Goal: Ask a question: Seek information or help from site administrators or community

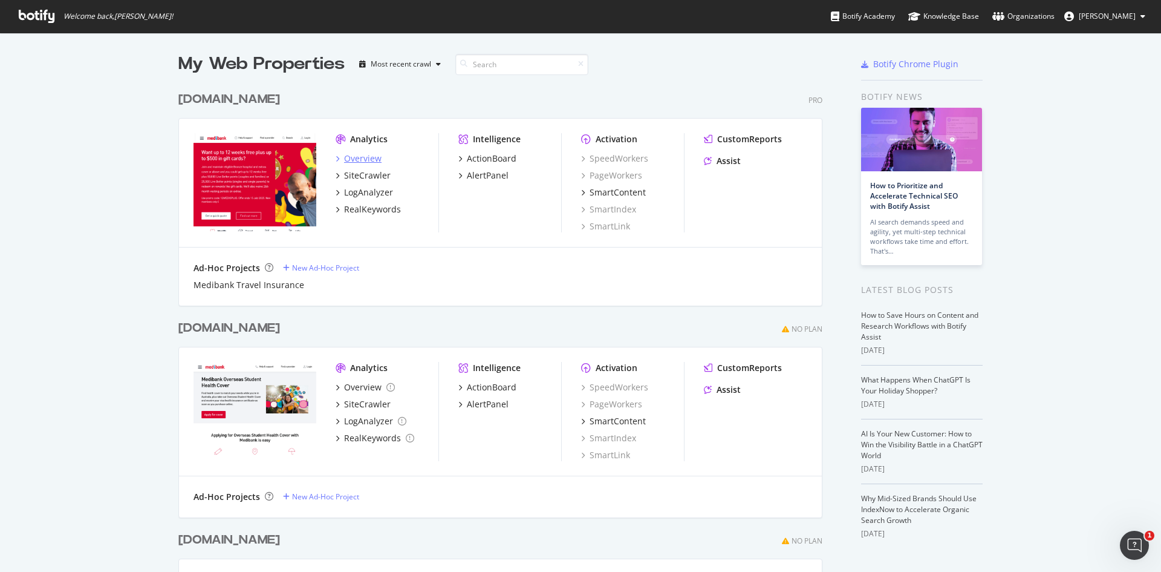
click at [364, 157] on div "Overview" at bounding box center [363, 158] width 38 height 12
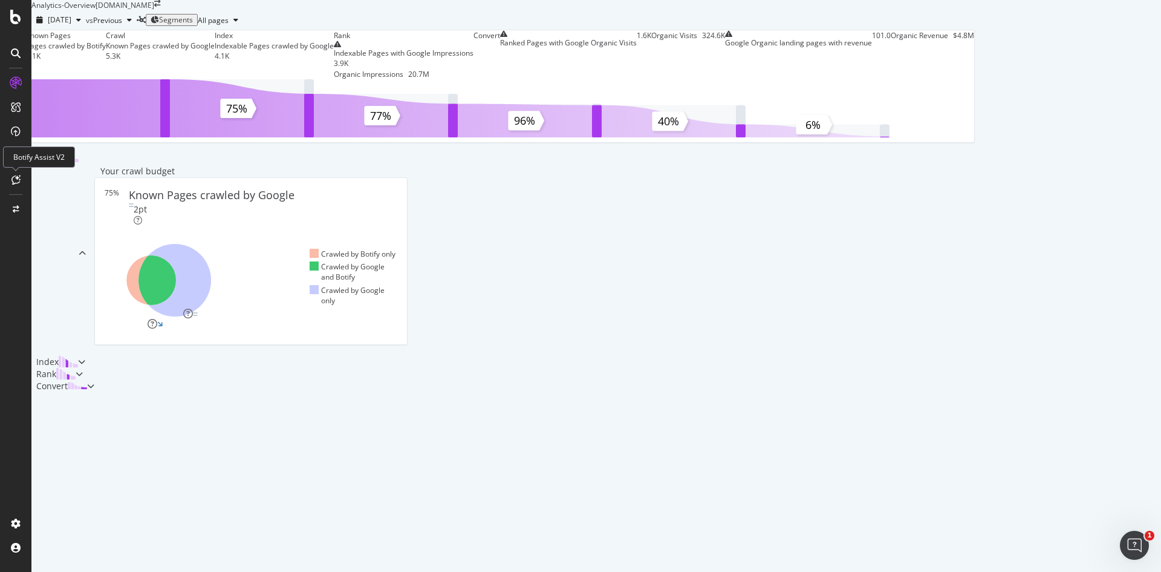
click at [9, 180] on div at bounding box center [15, 179] width 19 height 19
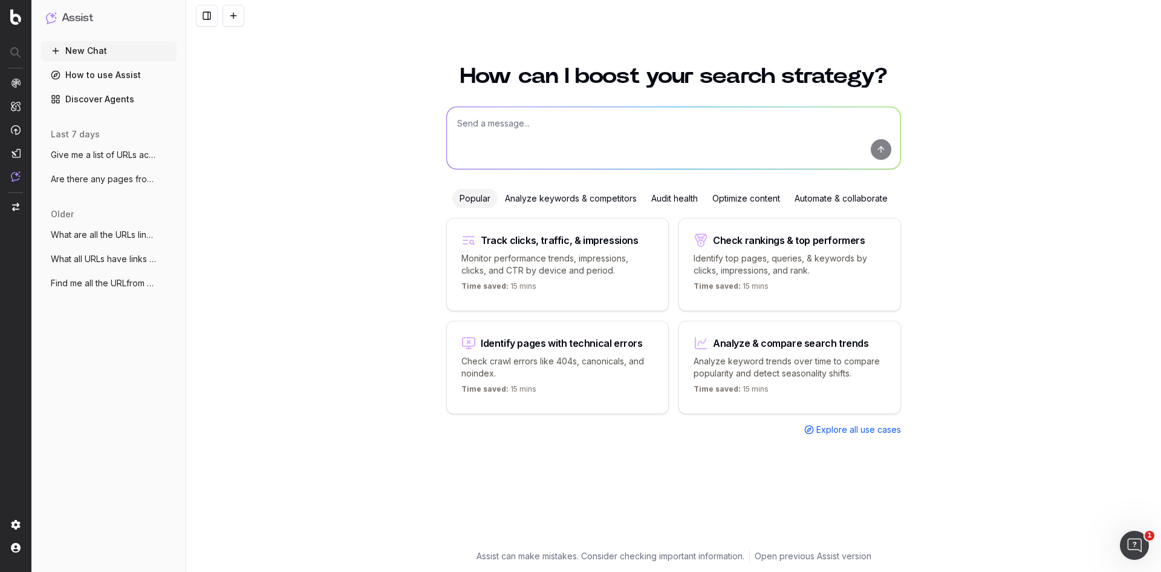
click at [593, 143] on textarea at bounding box center [674, 138] width 454 height 62
type textarea "l"
type textarea "Please give me a thorough summary of the key technical issues on [DOMAIN_NAME]"
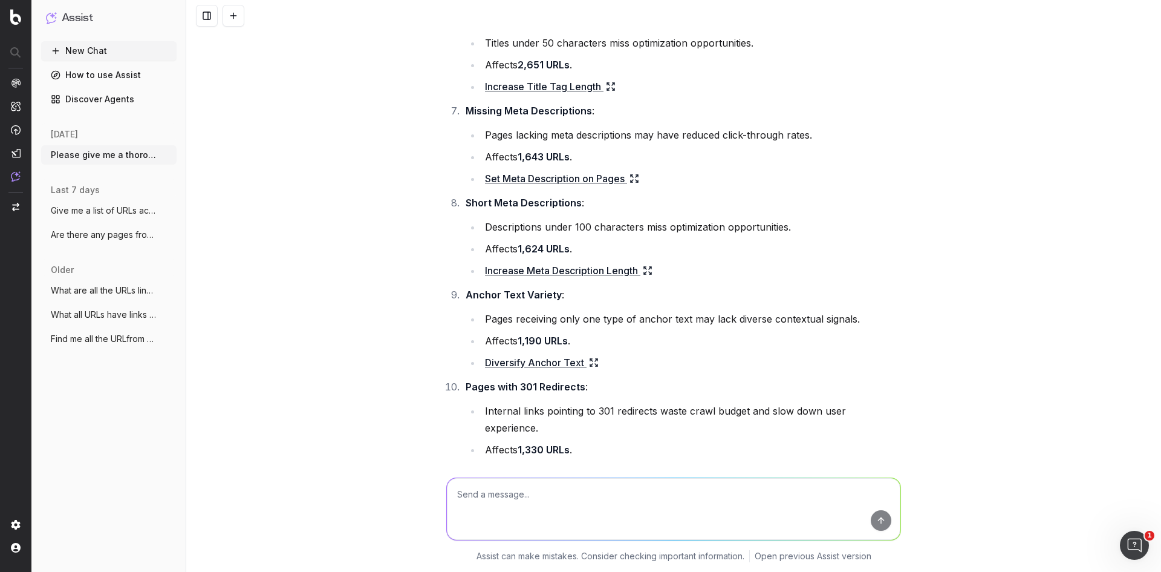
scroll to position [338, 0]
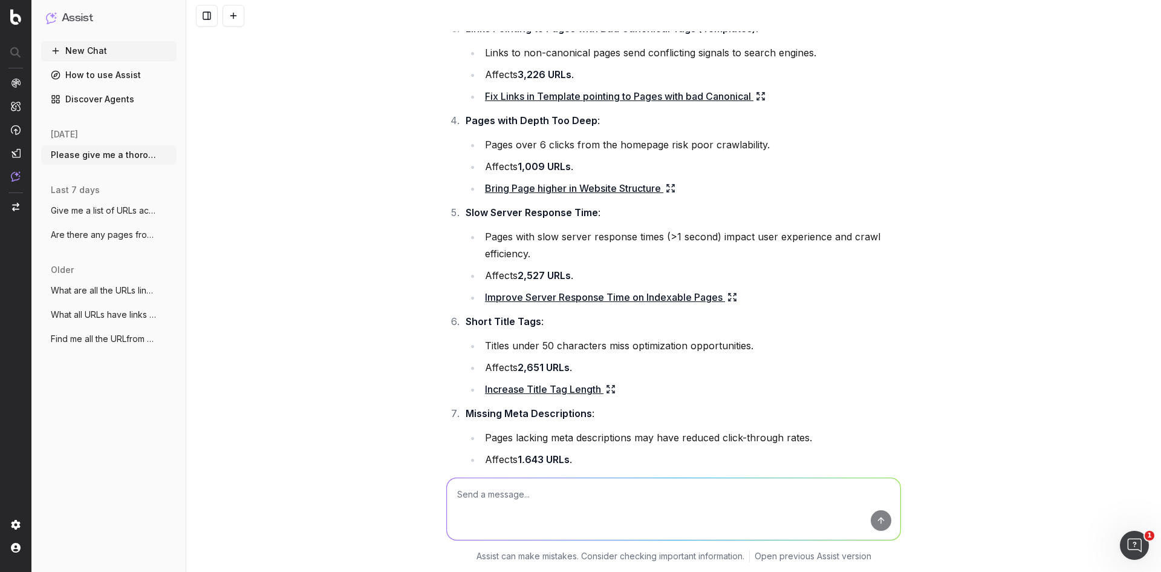
click at [652, 492] on textarea at bounding box center [674, 509] width 454 height 62
type textarea "Can you now bucket these into technical/back-end related vs content related ite…"
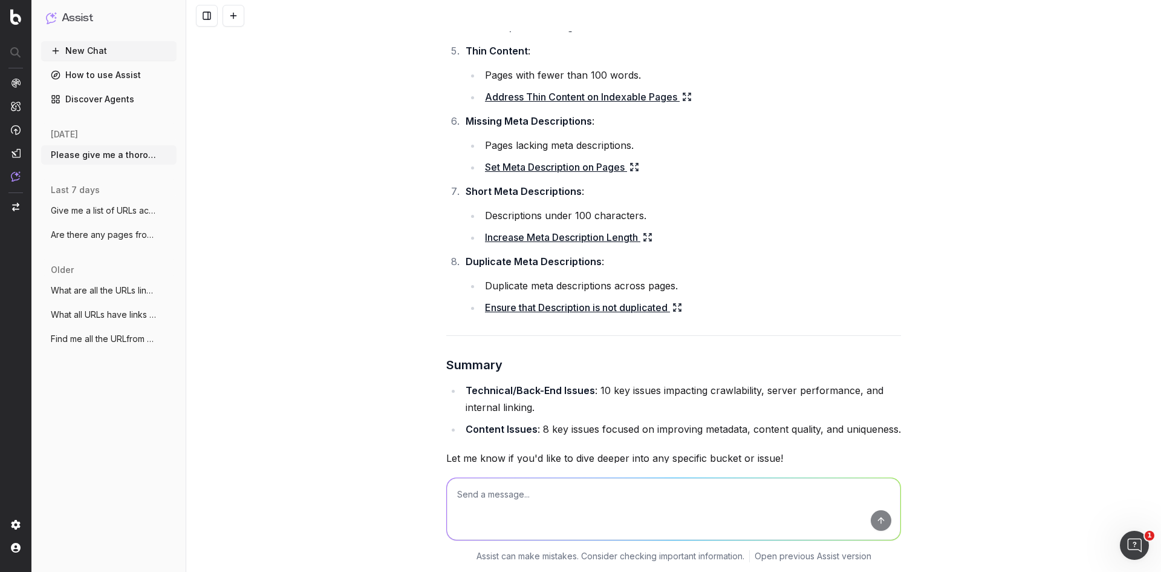
scroll to position [3260, 0]
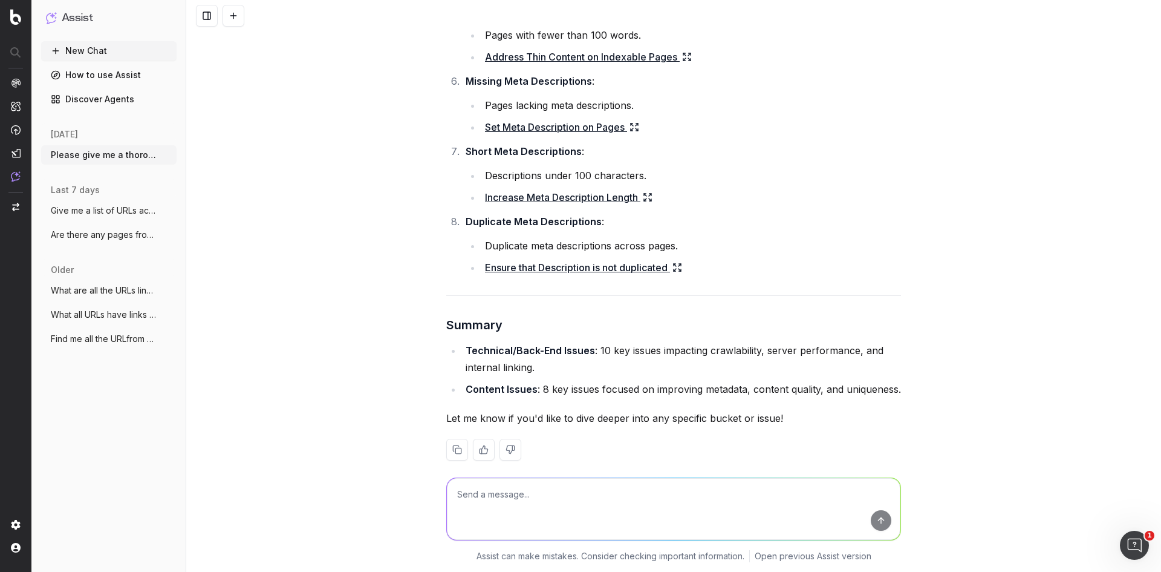
click at [657, 469] on div at bounding box center [674, 506] width 465 height 87
click at [645, 483] on textarea at bounding box center [674, 509] width 454 height 62
type textarea "Can you give me a summary table?"
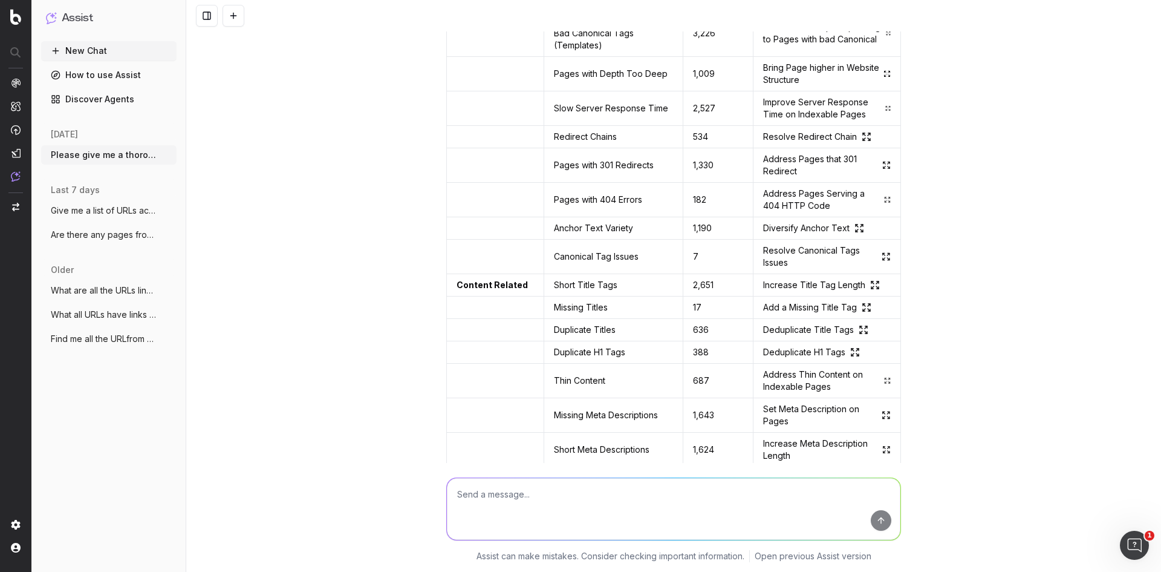
scroll to position [4081, 0]
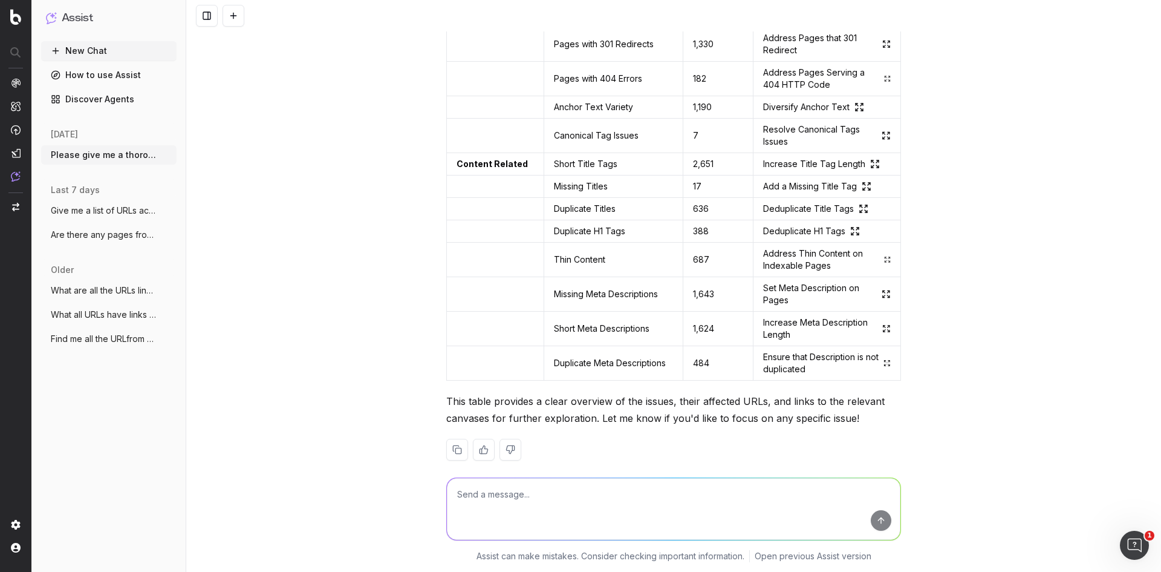
click at [476, 439] on button at bounding box center [484, 450] width 22 height 22
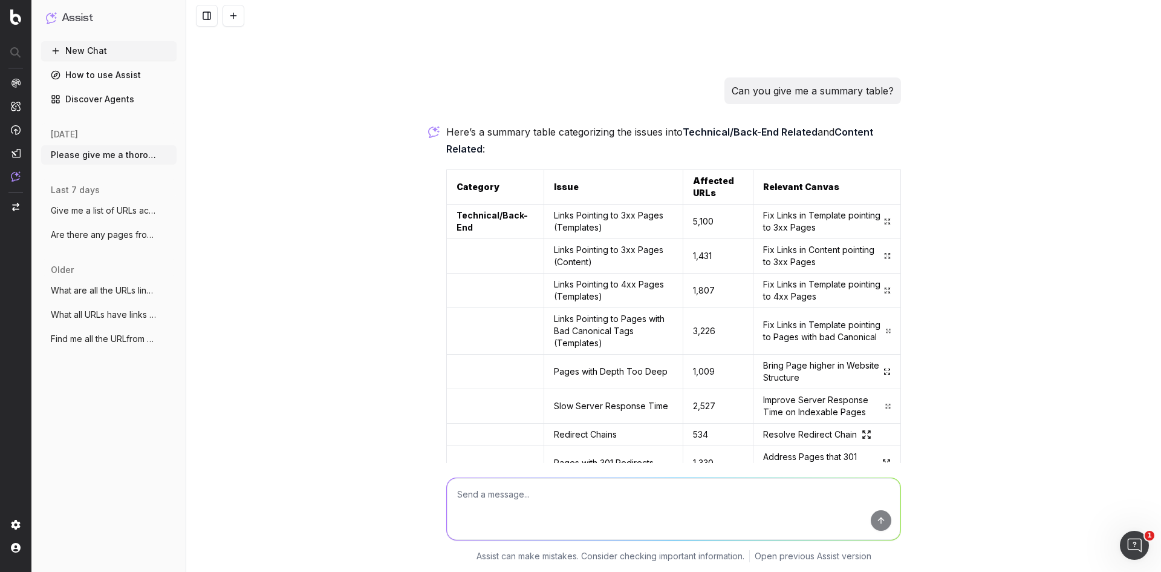
scroll to position [3658, 0]
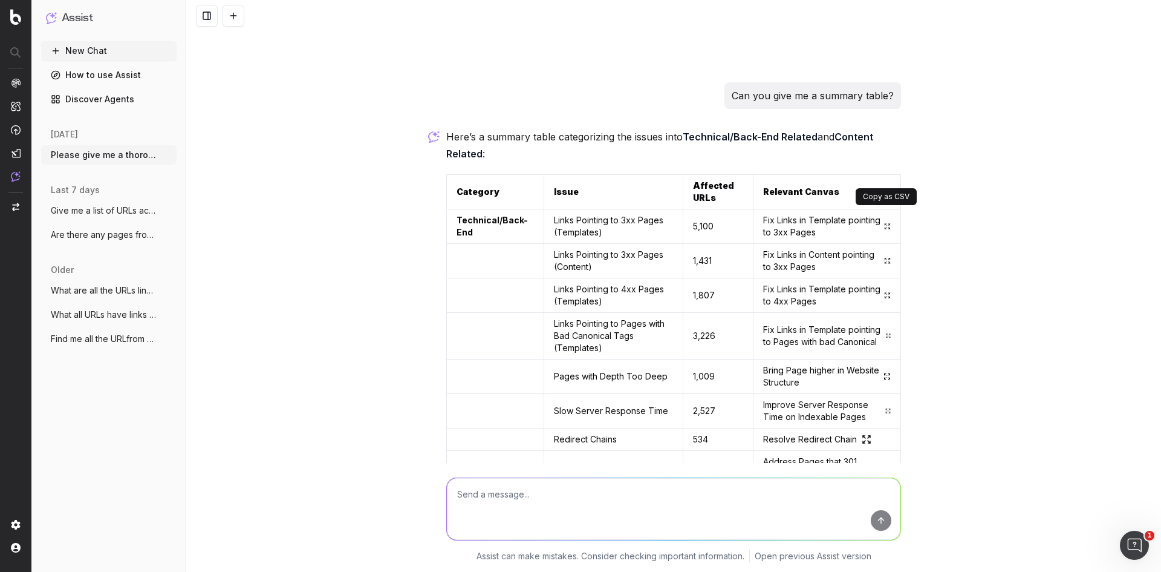
click at [882, 181] on button at bounding box center [890, 192] width 22 height 22
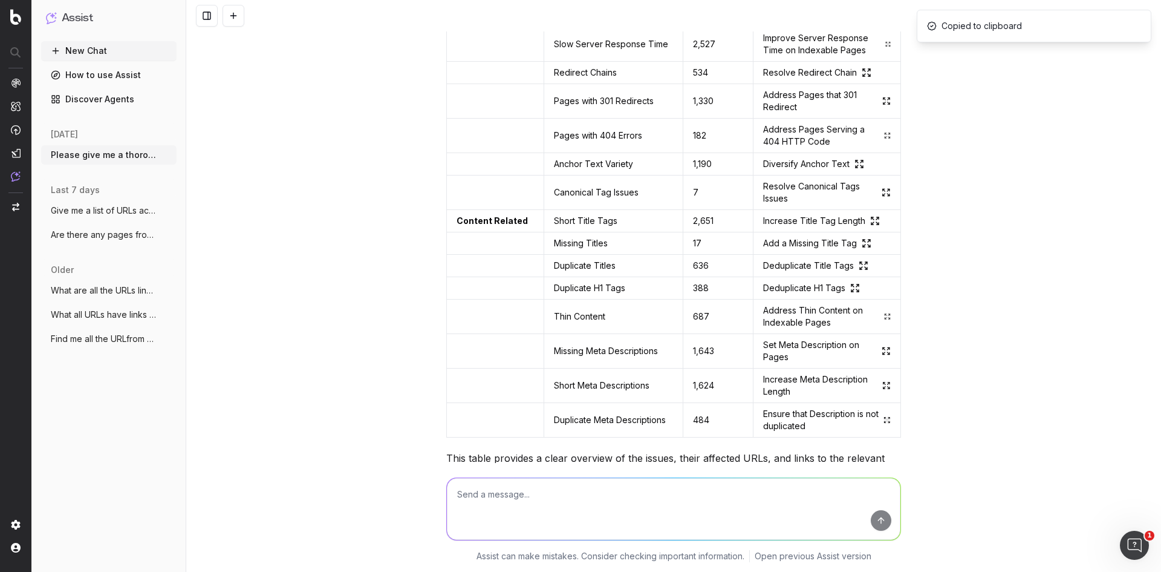
scroll to position [4081, 0]
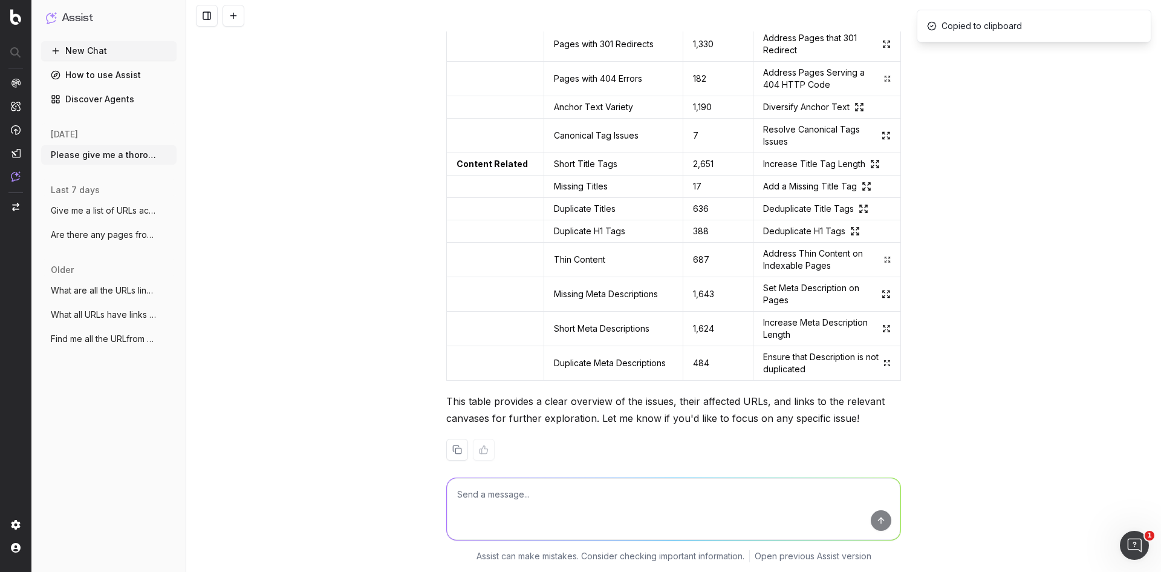
click at [500, 501] on textarea at bounding box center [674, 509] width 454 height 62
click at [522, 489] on textarea "Can you export this all" at bounding box center [674, 509] width 454 height 62
click at [545, 489] on textarea "Can you export all" at bounding box center [674, 509] width 454 height 62
type textarea "Can you export all of this into one single excel sheet?"
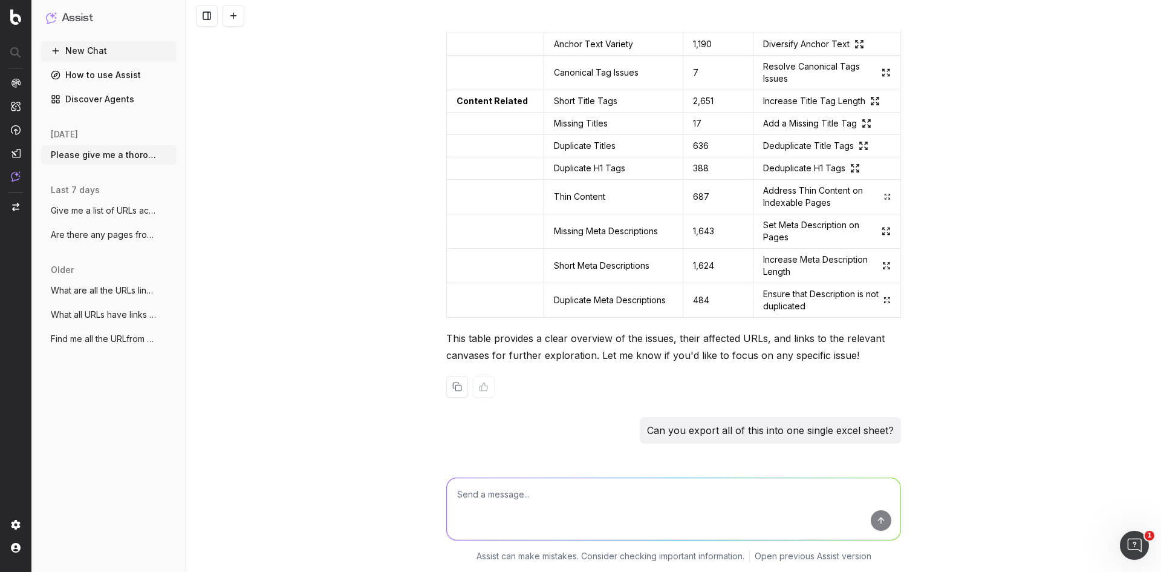
scroll to position [4294, 0]
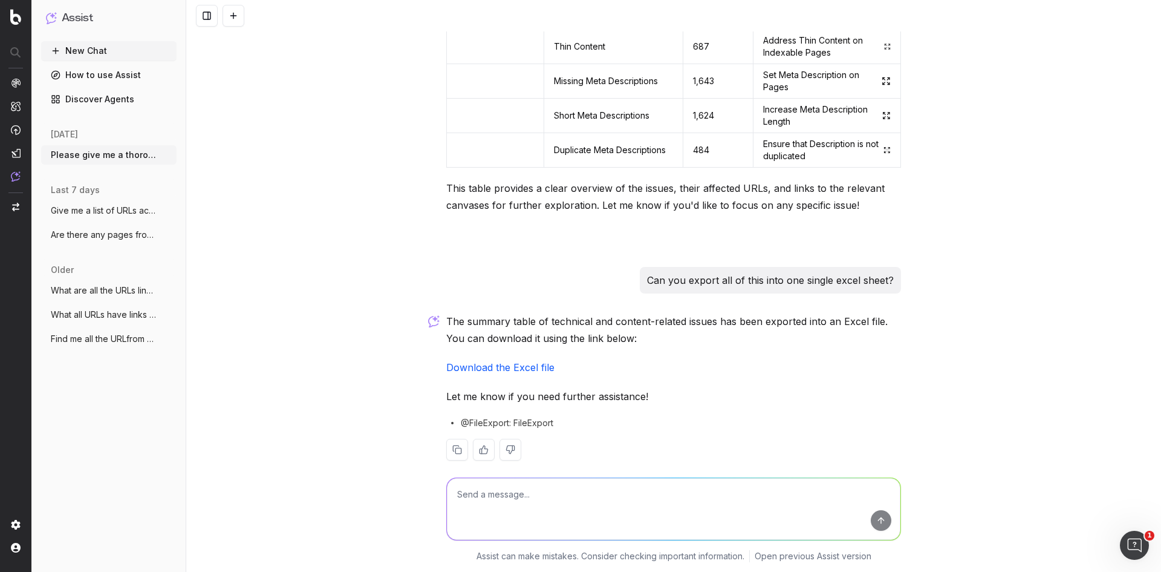
click at [515, 361] on link "Download the Excel file" at bounding box center [500, 367] width 108 height 12
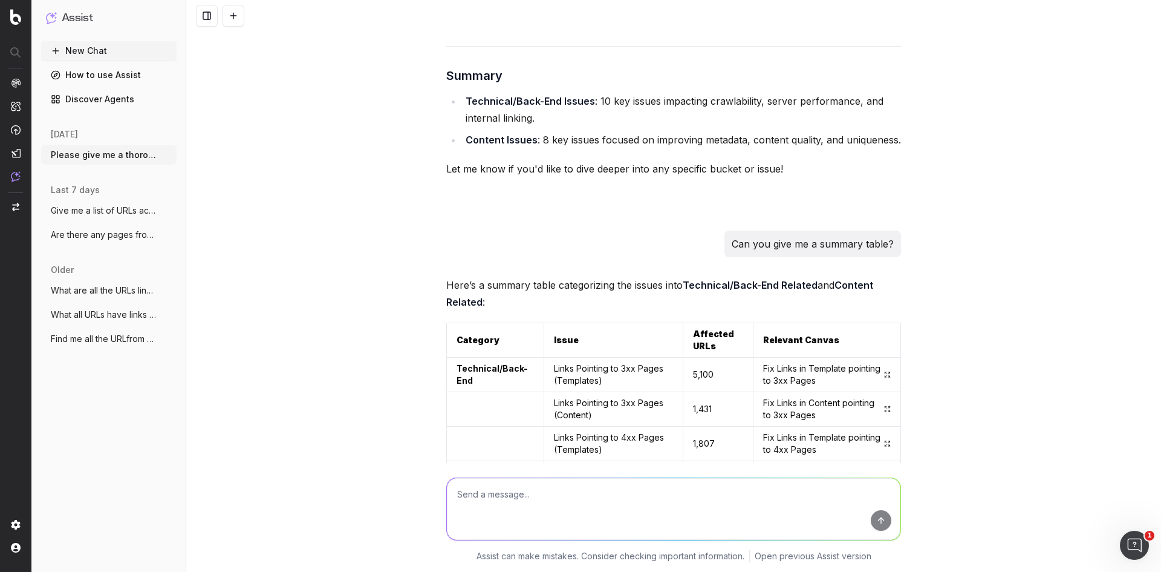
scroll to position [3508, 0]
click at [884, 371] on icon at bounding box center [887, 376] width 7 height 10
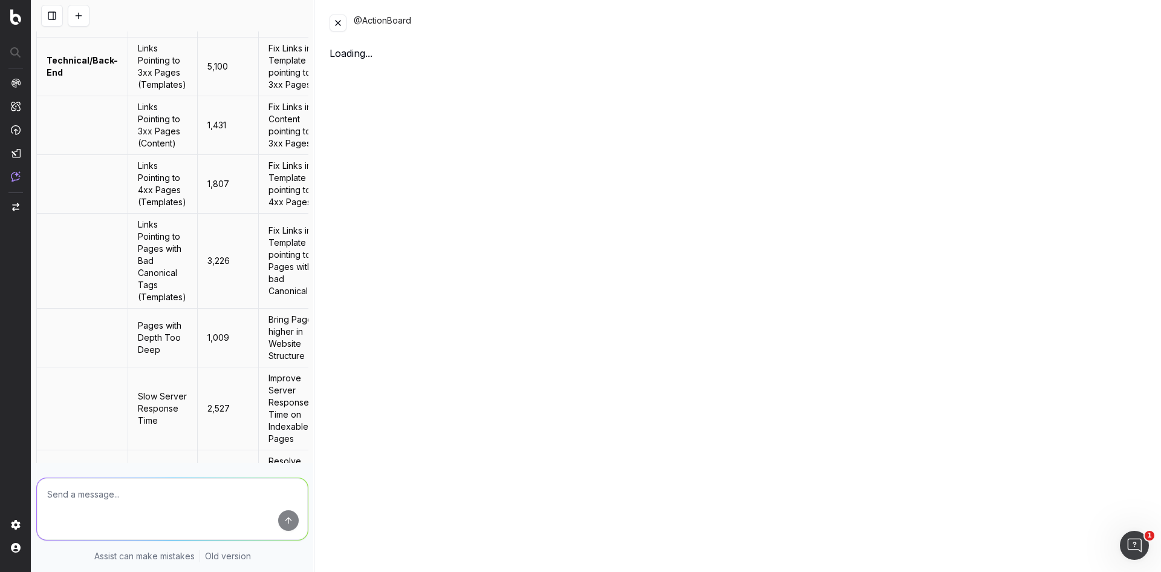
scroll to position [3999, 0]
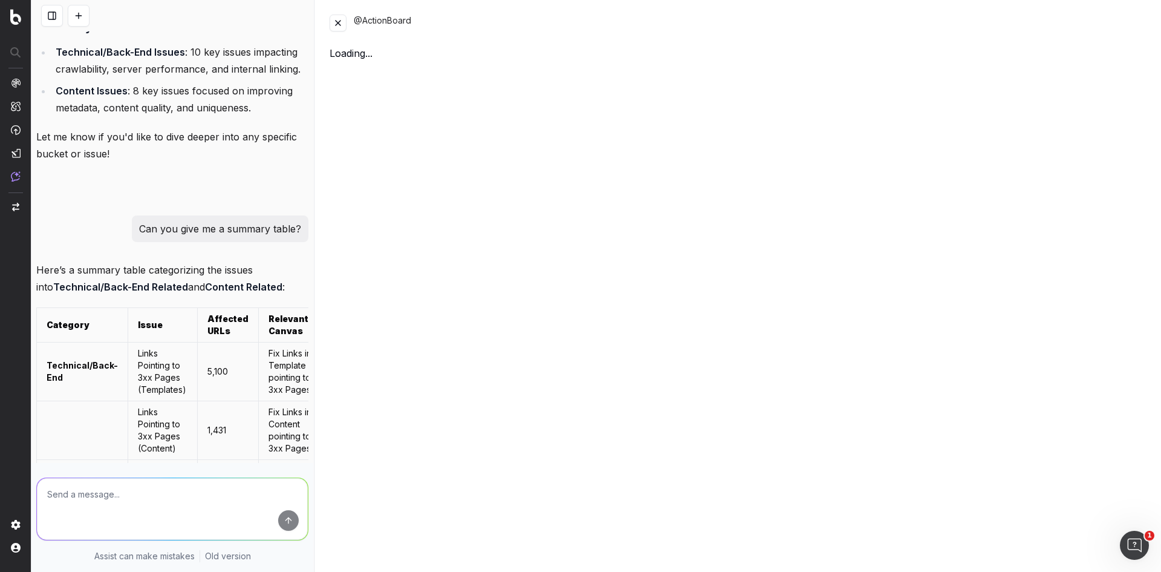
click at [343, 22] on button at bounding box center [338, 23] width 17 height 17
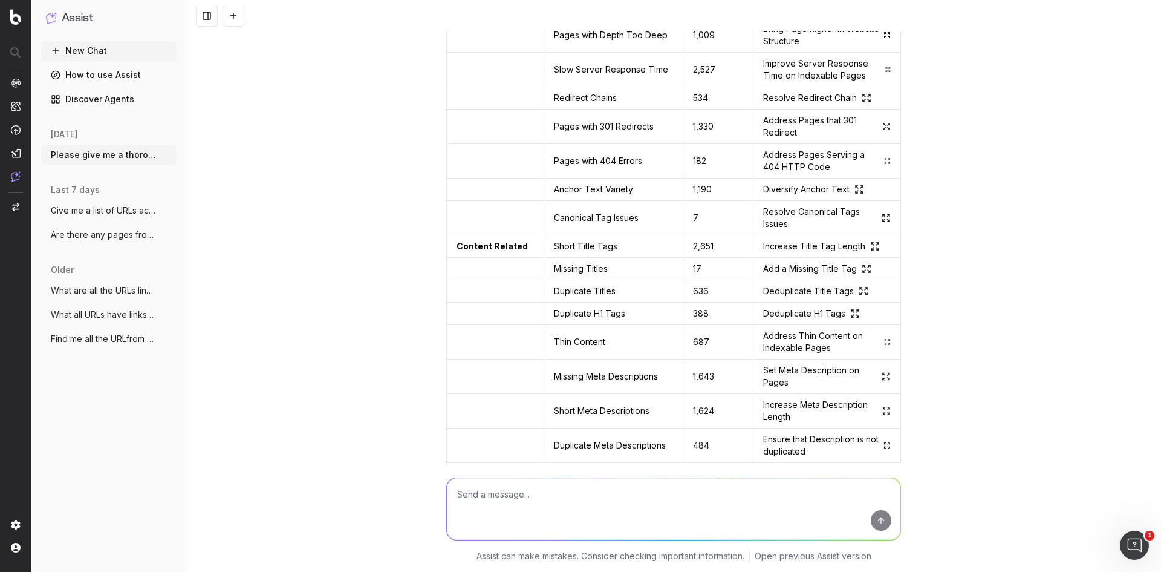
scroll to position [3508, 0]
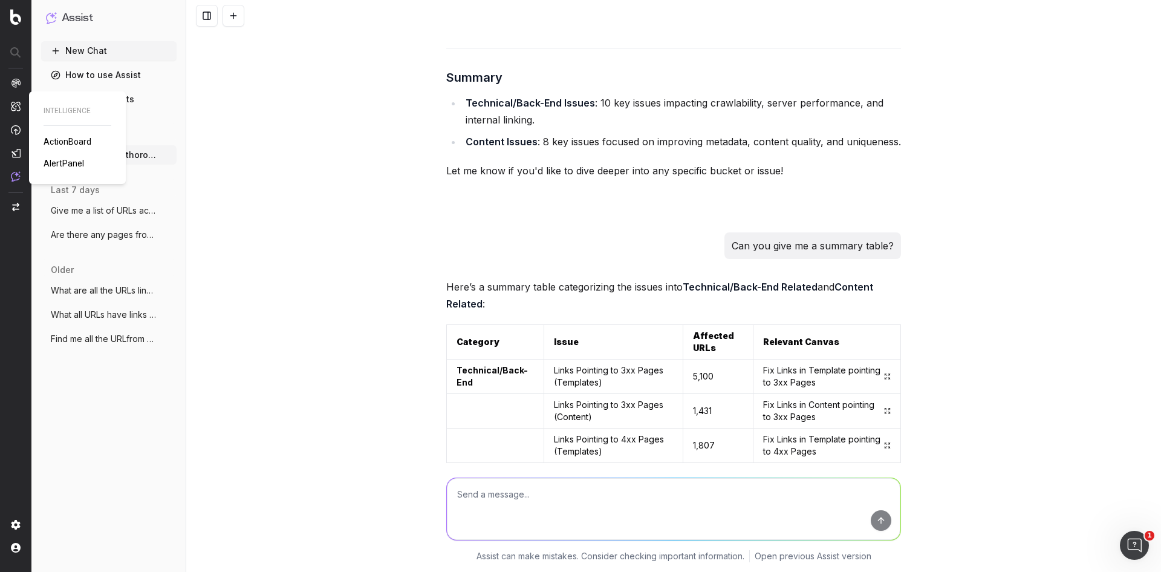
click at [67, 142] on span "ActionBoard" at bounding box center [68, 142] width 48 height 10
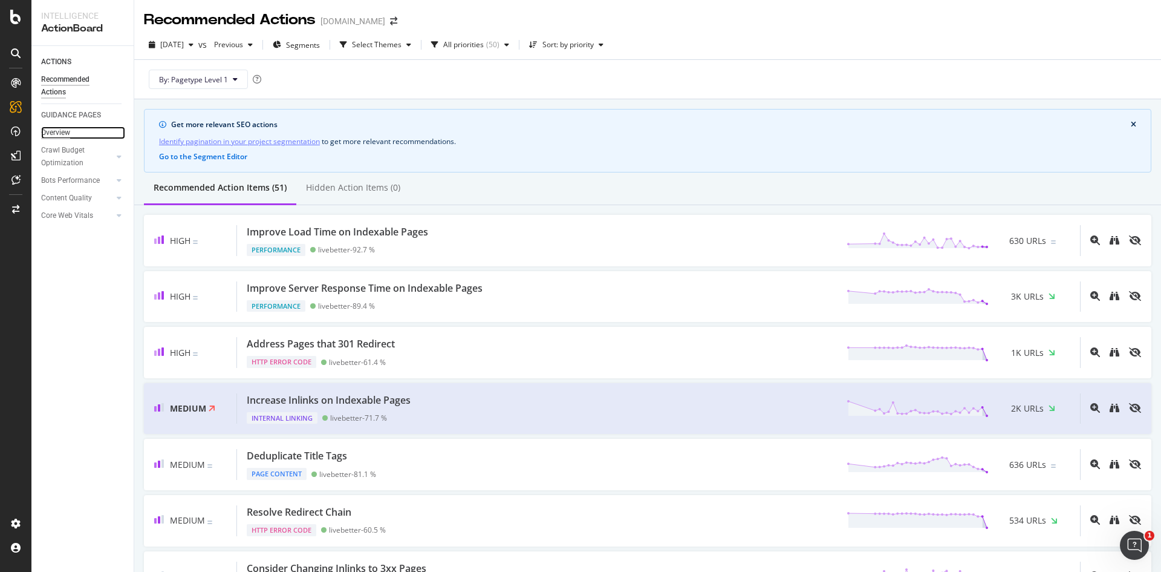
click at [63, 130] on div "Overview" at bounding box center [55, 132] width 29 height 13
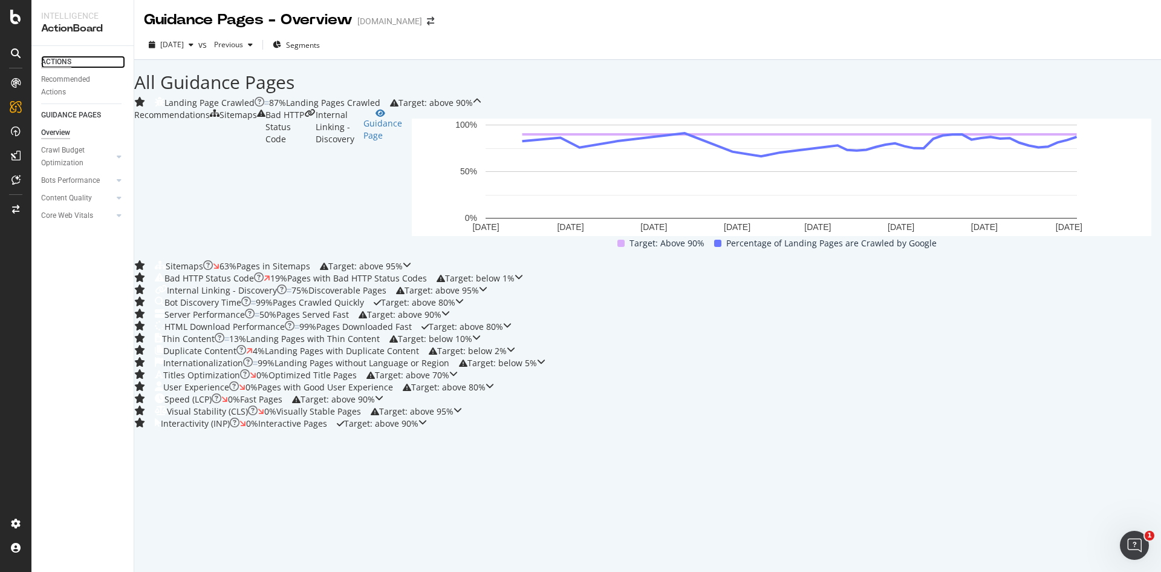
click at [59, 62] on div "ACTIONS" at bounding box center [56, 62] width 30 height 13
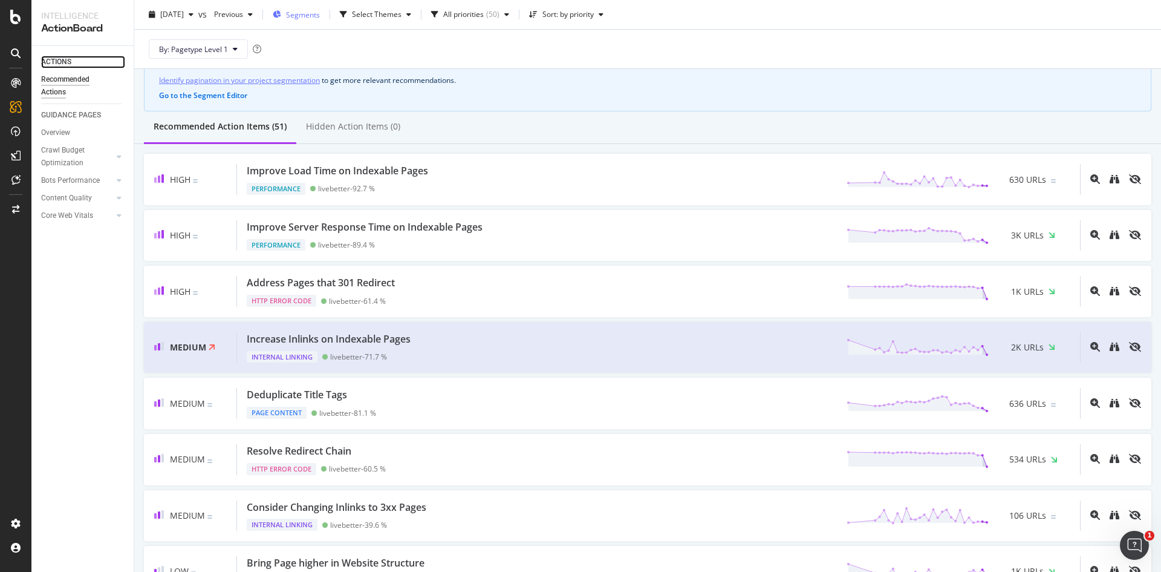
scroll to position [60, 0]
click at [71, 183] on div "CustomReports" at bounding box center [74, 187] width 59 height 12
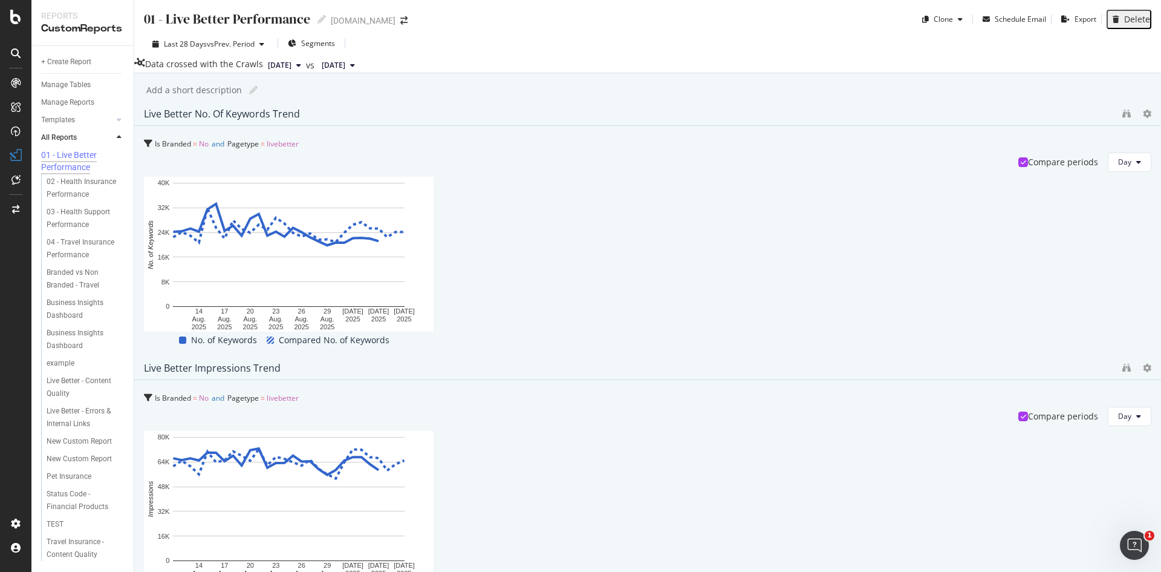
scroll to position [259, 0]
click at [78, 136] on div "ActionBoard" at bounding box center [68, 138] width 47 height 12
